Goal: Communication & Community: Connect with others

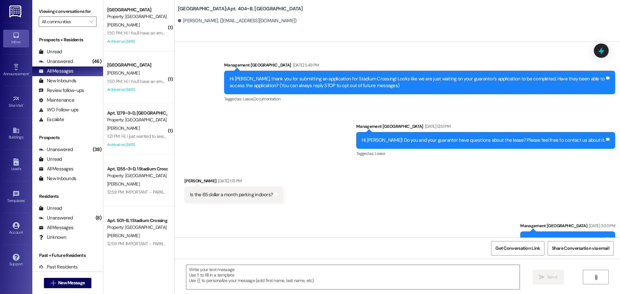
scroll to position [4112, 0]
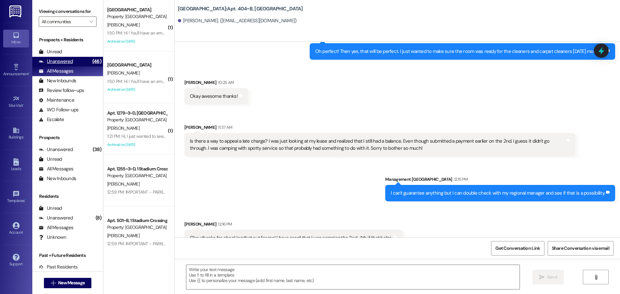
click at [64, 63] on div "Unanswered" at bounding box center [56, 61] width 34 height 7
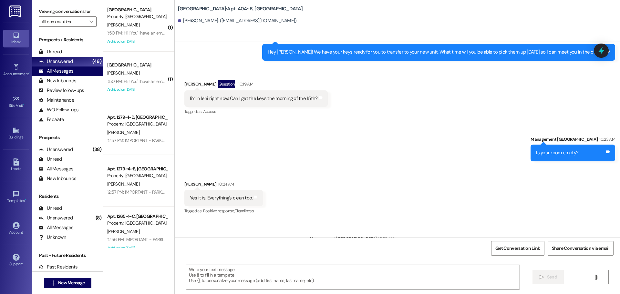
scroll to position [4141, 0]
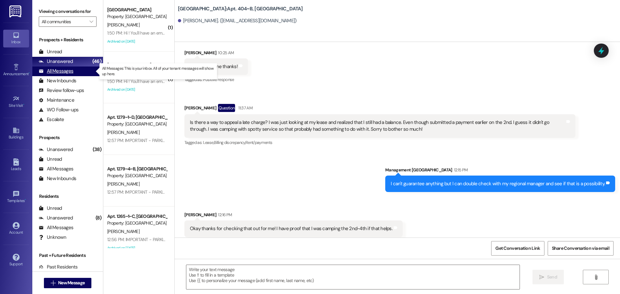
click at [53, 72] on div "All Messages" at bounding box center [56, 71] width 35 height 7
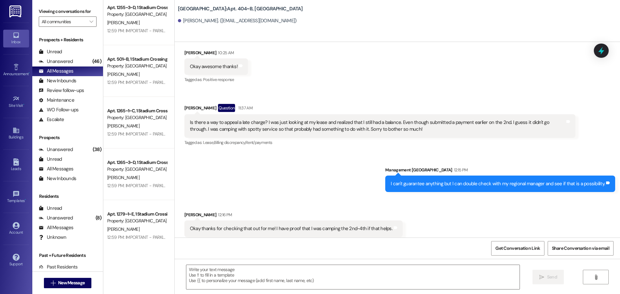
scroll to position [0, 0]
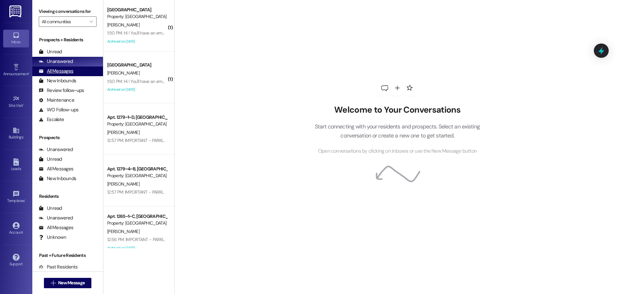
click at [64, 74] on div "All Messages" at bounding box center [56, 71] width 35 height 7
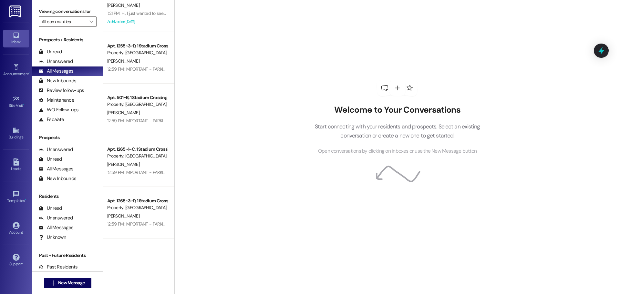
scroll to position [129, 0]
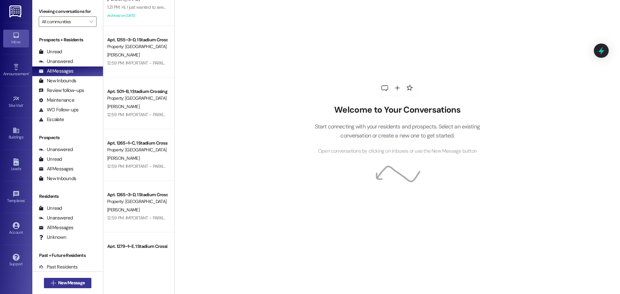
click at [70, 284] on span "New Message" at bounding box center [71, 283] width 26 height 7
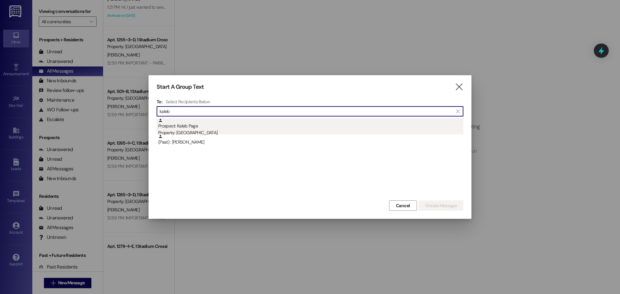
type input "kaleb"
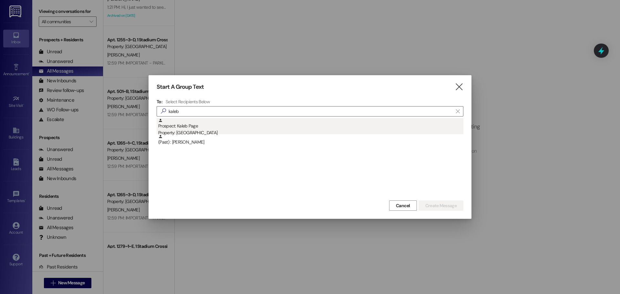
click at [174, 123] on div "Prospect: Kaleb Page Property: Stadium Crossing" at bounding box center [310, 127] width 305 height 18
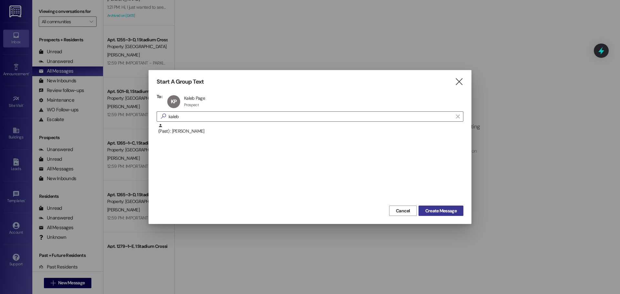
click at [437, 211] on span "Create Message" at bounding box center [440, 211] width 31 height 7
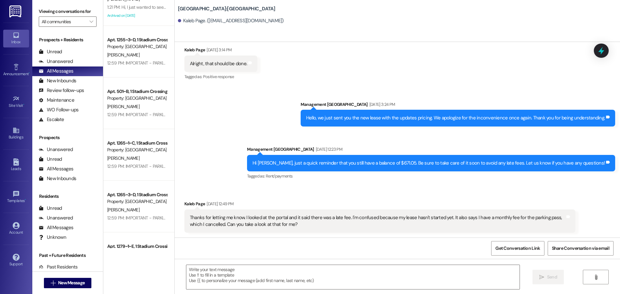
scroll to position [961, 0]
